Goal: Task Accomplishment & Management: Manage account settings

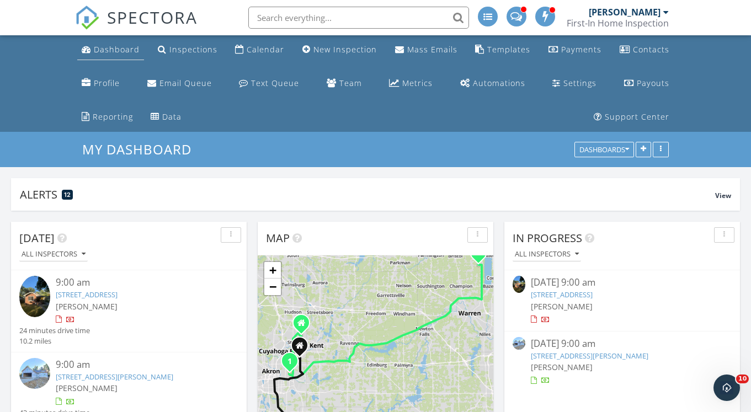
scroll to position [1380, 768]
click at [118, 54] on div "Dashboard" at bounding box center [117, 49] width 46 height 10
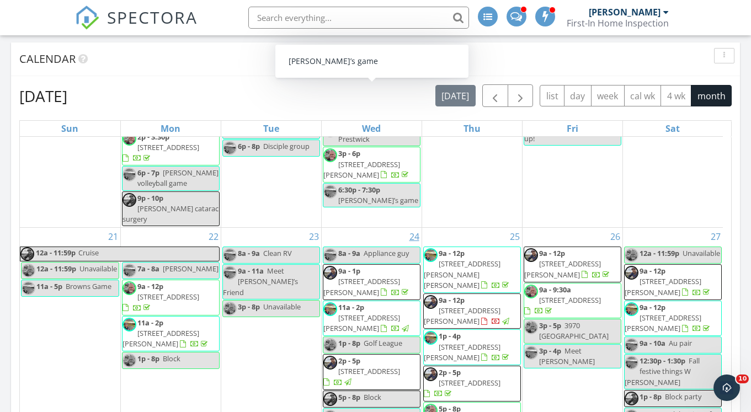
scroll to position [575, 0]
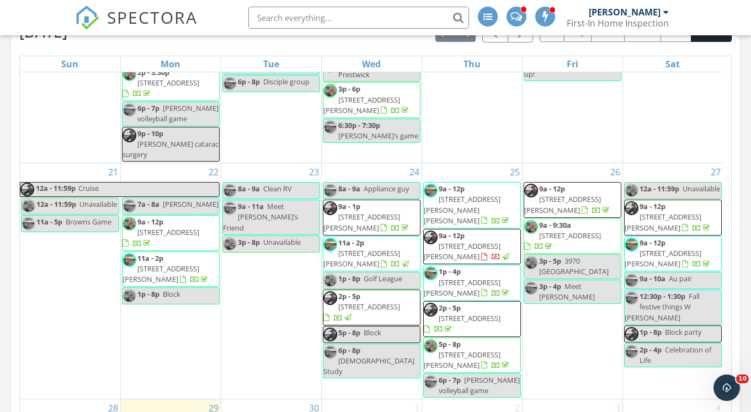
click at [468, 241] on span "[STREET_ADDRESS][PERSON_NAME]" at bounding box center [462, 251] width 77 height 20
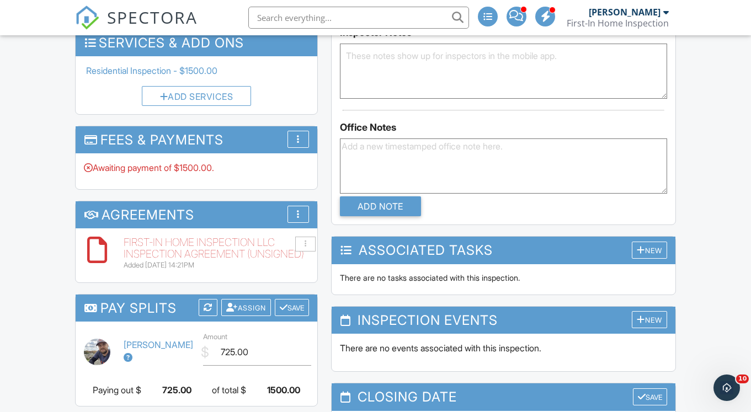
scroll to position [964, 0]
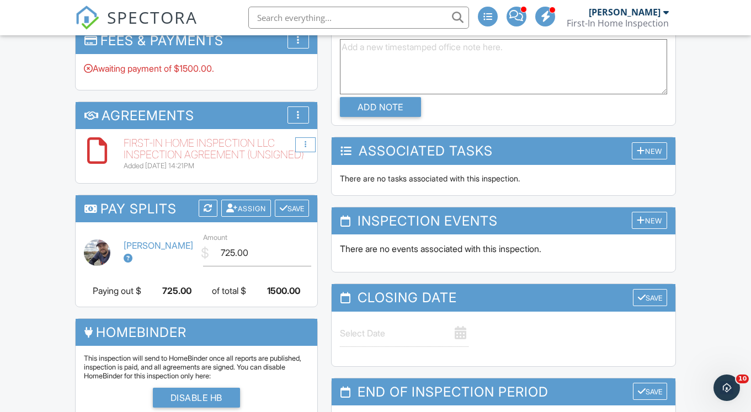
click at [307, 137] on div at bounding box center [305, 144] width 20 height 15
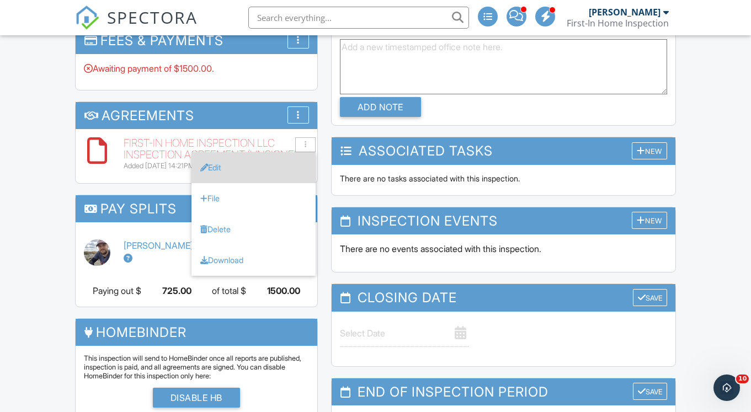
click at [292, 152] on li "Edit" at bounding box center [253, 167] width 124 height 31
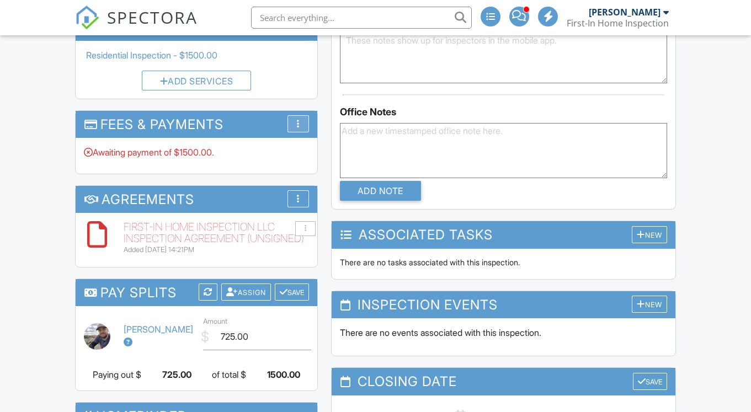
click at [298, 119] on div at bounding box center [298, 123] width 3 height 9
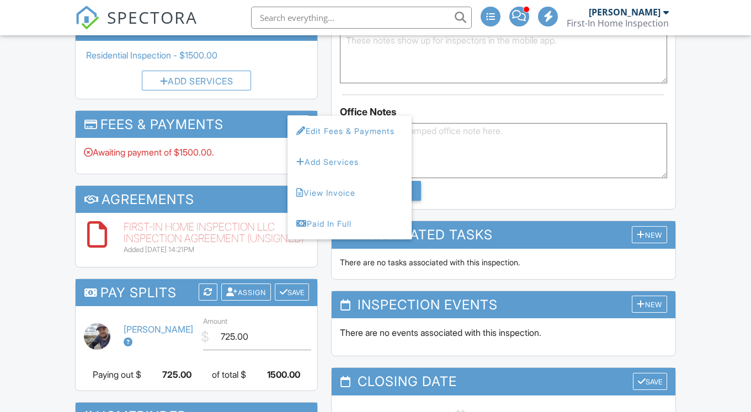
click at [313, 116] on li "Edit Fees & Payments" at bounding box center [349, 131] width 124 height 31
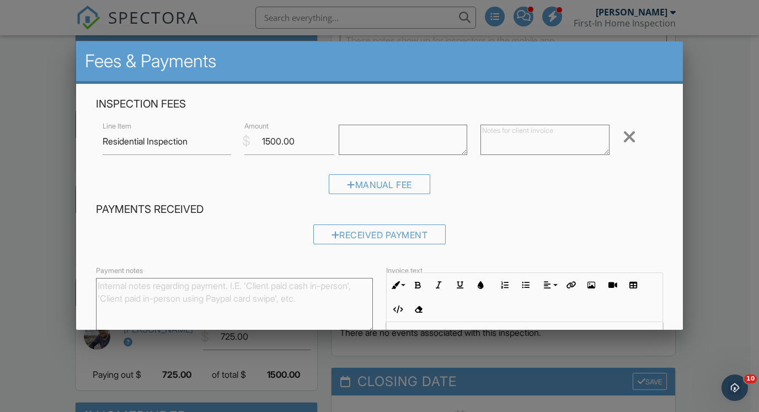
click at [56, 180] on div at bounding box center [379, 202] width 759 height 515
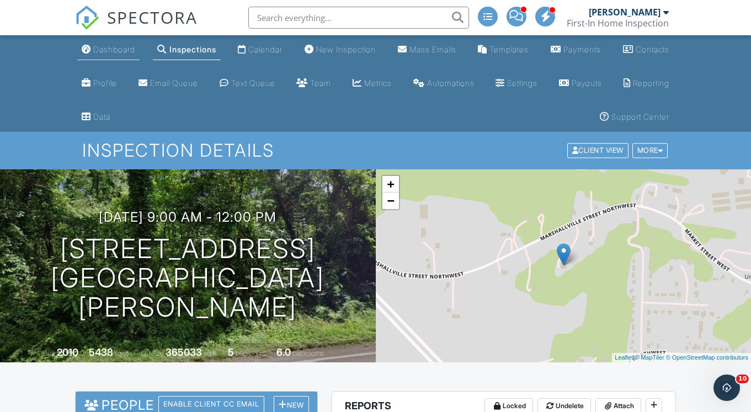
click at [111, 51] on div "Dashboard" at bounding box center [114, 49] width 42 height 9
